Goal: Feedback & Contribution: Submit feedback/report problem

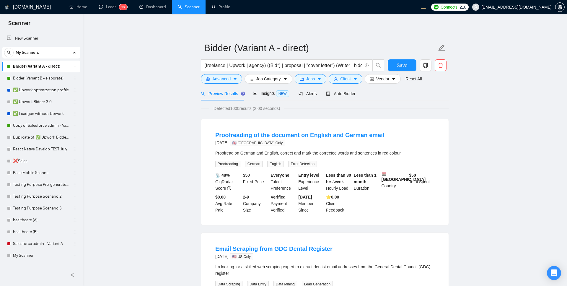
click at [342, 95] on span "Auto Bidder" at bounding box center [340, 93] width 29 height 5
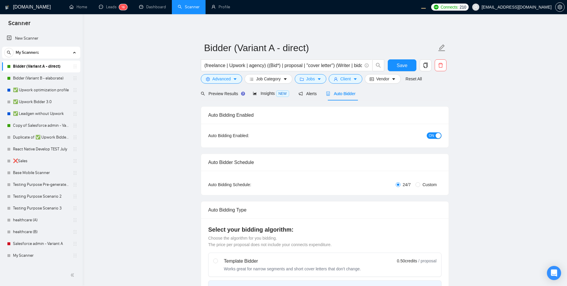
radio input "false"
radio input "true"
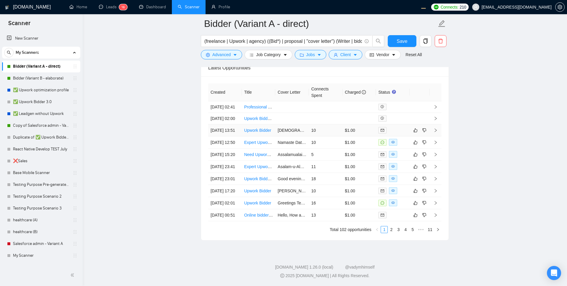
scroll to position [1543, 0]
click at [417, 128] on icon "like" at bounding box center [416, 130] width 4 height 5
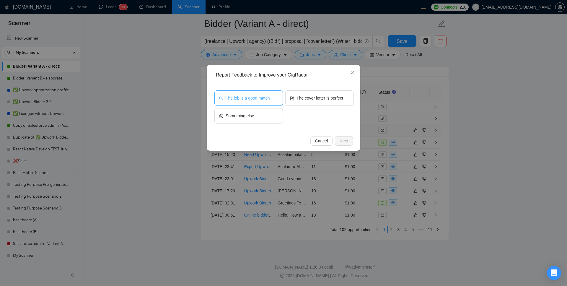
click at [249, 98] on span "The job is a good match" at bounding box center [248, 98] width 44 height 7
click at [344, 141] on span "Next" at bounding box center [344, 141] width 9 height 7
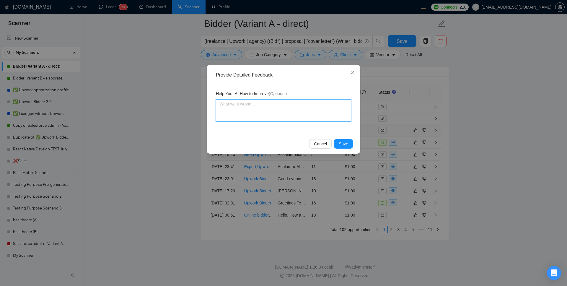
click at [268, 105] on textarea at bounding box center [283, 110] width 135 height 22
type textarea "p"
type textarea "pe"
type textarea "per"
type textarea "perf"
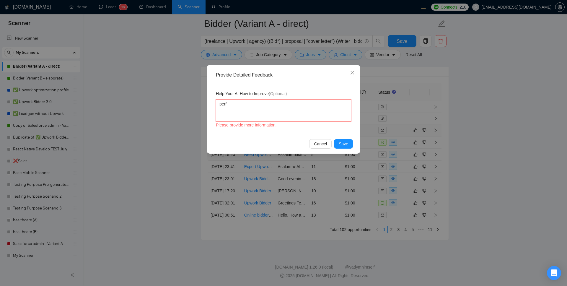
type textarea "perfe"
type textarea "perfec"
type textarea "perfect"
type textarea "perfect ma"
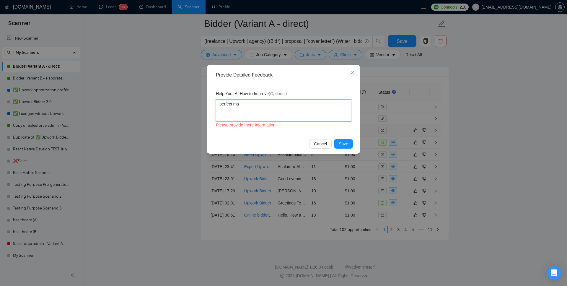
type textarea "perfect mat"
type textarea "perfect matc"
type textarea "perfect match"
type textarea "perfect match,"
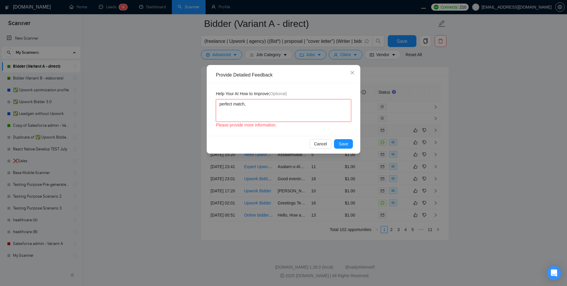
type textarea "perfect match, t"
type textarea "perfect match, th"
type textarea "perfect match, tha"
type textarea "perfect match, than"
type textarea "perfect match, thank"
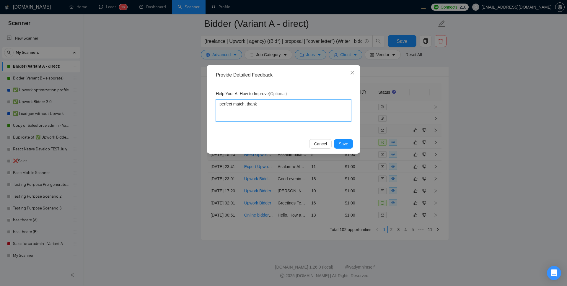
type textarea "perfect match, thank"
type textarea "perfect match, thank y"
type textarea "perfect match, thank [PERSON_NAME]"
type textarea "perfect match, thank you"
click at [341, 146] on span "Save" at bounding box center [343, 144] width 9 height 7
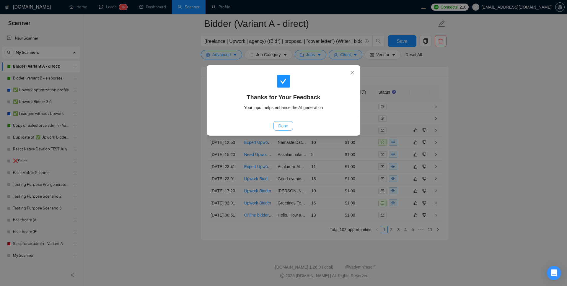
click at [282, 123] on span "Done" at bounding box center [283, 126] width 10 height 7
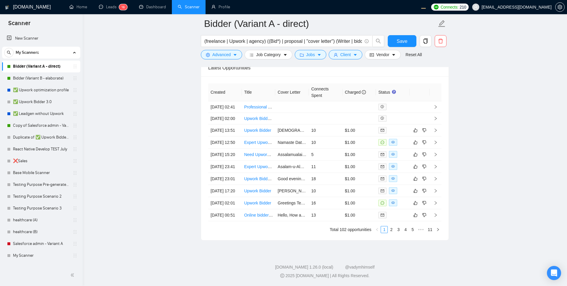
click at [422, 170] on button "button" at bounding box center [424, 166] width 7 height 7
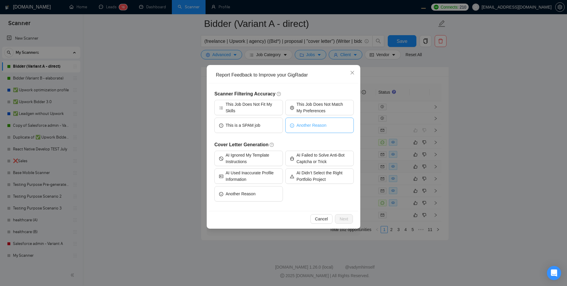
click at [316, 128] on span "Another Reason" at bounding box center [312, 125] width 30 height 7
click at [342, 219] on span "Next" at bounding box center [344, 219] width 9 height 7
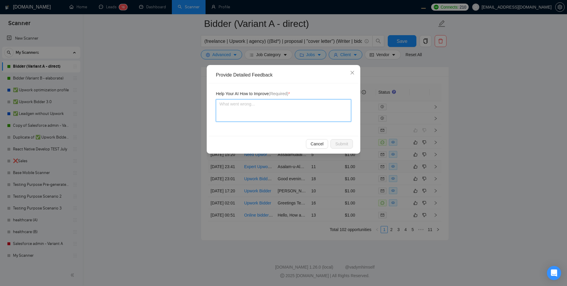
click at [262, 111] on textarea at bounding box center [283, 110] width 135 height 22
type textarea "w"
type textarea "we"
type textarea "we d"
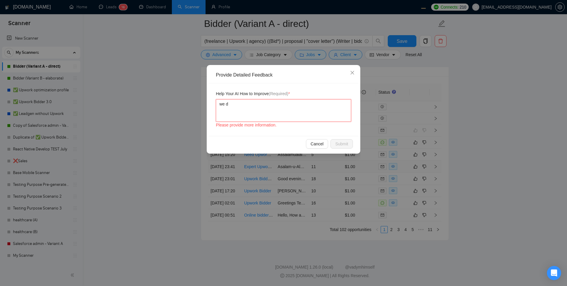
type textarea "we do"
type textarea "we don"
type textarea "we dont"
type textarea "we dont t"
type textarea "we dont"
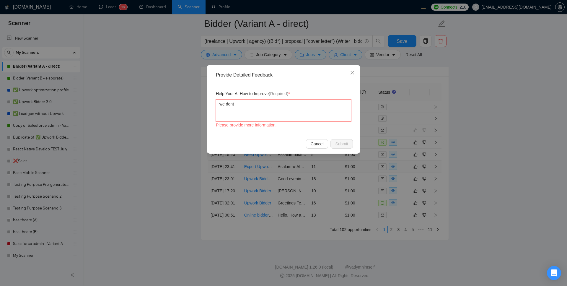
type textarea "we dont d"
type textarea "we dont do"
type textarea "we dont do t"
type textarea "we dont do th"
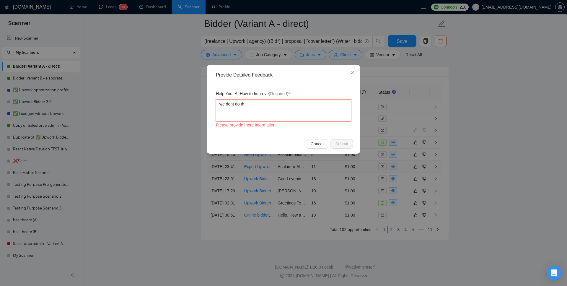
type textarea "we dont do thi"
type textarea "we dont do this"
type textarea "we dont do this e"
type textarea "we dont do this er"
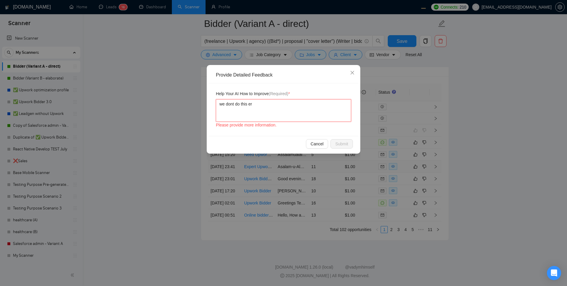
type textarea "we dont do this e"
type textarea "we dont do this"
type textarea "we dont do this k"
type textarea "we dont do this ki"
type textarea "we dont do this kin"
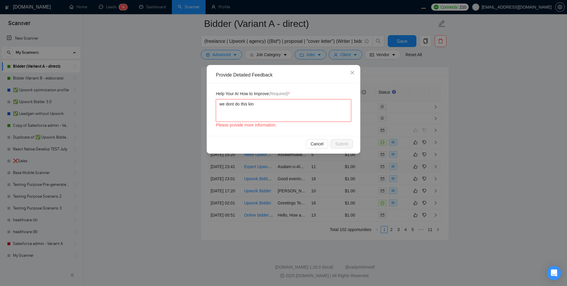
type textarea "we dont do this kind"
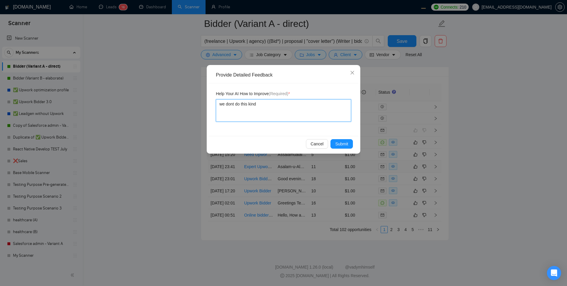
type textarea "we dont do this kind o"
type textarea "we dont do this kind of"
type textarea "we dont do this kind of s"
type textarea "we dont do this kind of se"
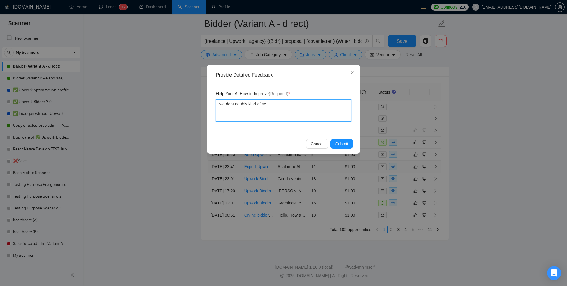
type textarea "we dont do this kind of ser"
type textarea "we dont do this kind of serv"
type textarea "we dont do this kind of servi"
type textarea "we dont do this kind of servic"
type textarea "we dont do this kind of service"
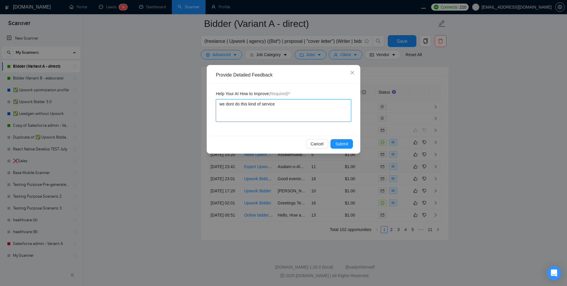
type textarea "we dont do this kind of service"
type textarea "we dont do this kind of service a"
type textarea "we dont do this kind of service an"
type textarea "we dont do this kind of service any"
type textarea "we dont do this kind of service anym"
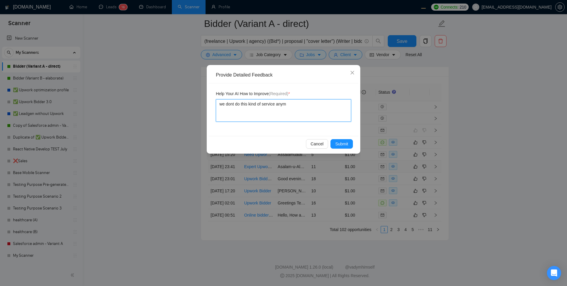
type textarea "we dont do this kind of service anymo"
type textarea "we dont do this kind of service anymor"
type textarea "we dont do this kind of service anymore"
click at [340, 141] on span "Submit" at bounding box center [341, 144] width 13 height 7
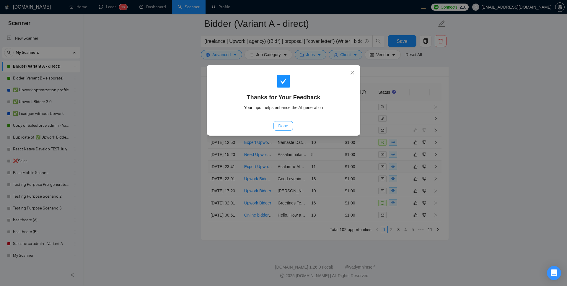
click at [282, 124] on span "Done" at bounding box center [283, 126] width 10 height 7
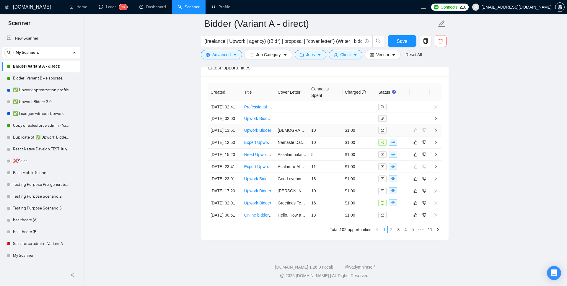
scroll to position [1582, 0]
